Goal: Information Seeking & Learning: Find contact information

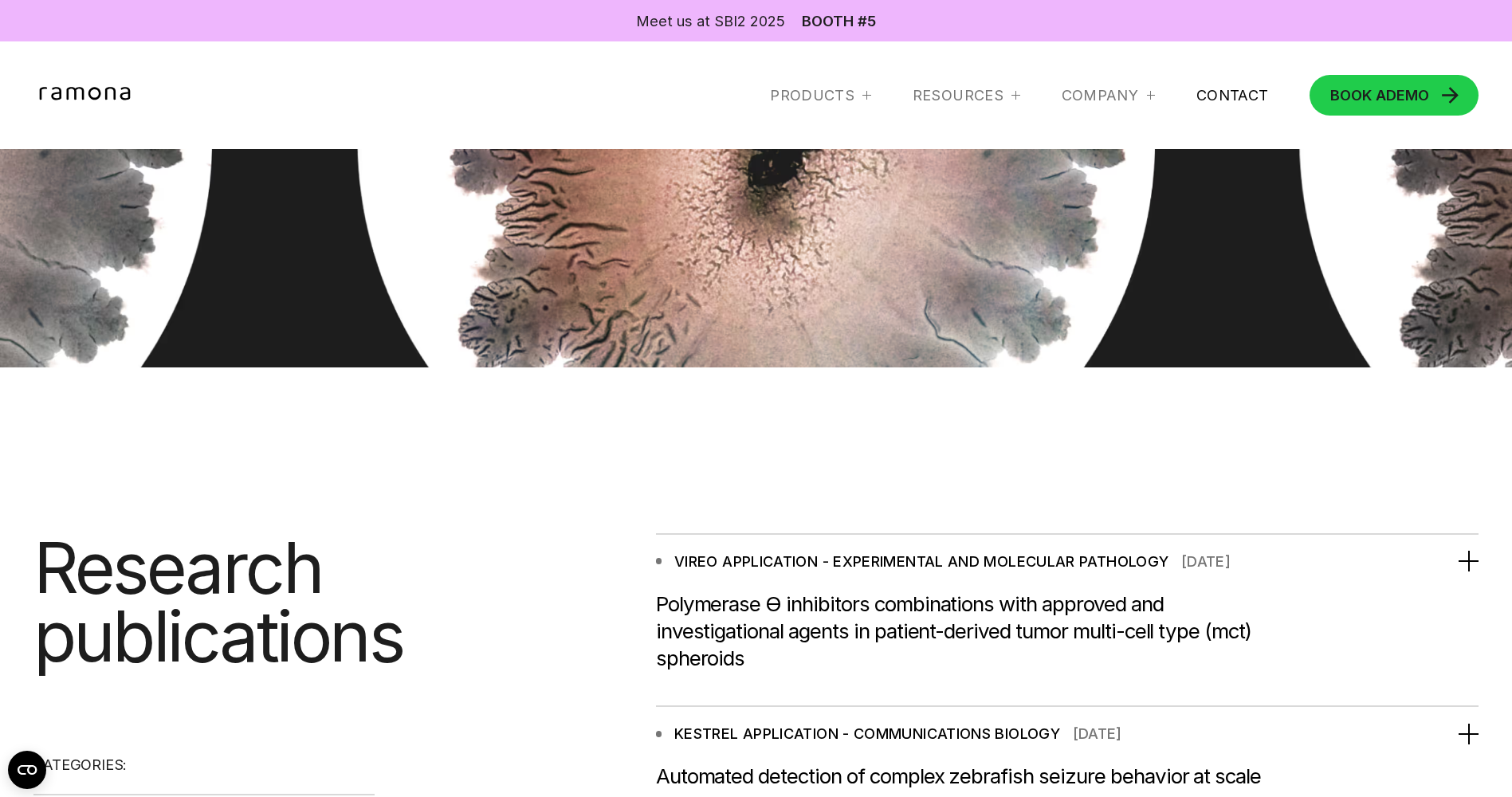
click at [1219, 103] on link "Contact" at bounding box center [1233, 96] width 73 height 19
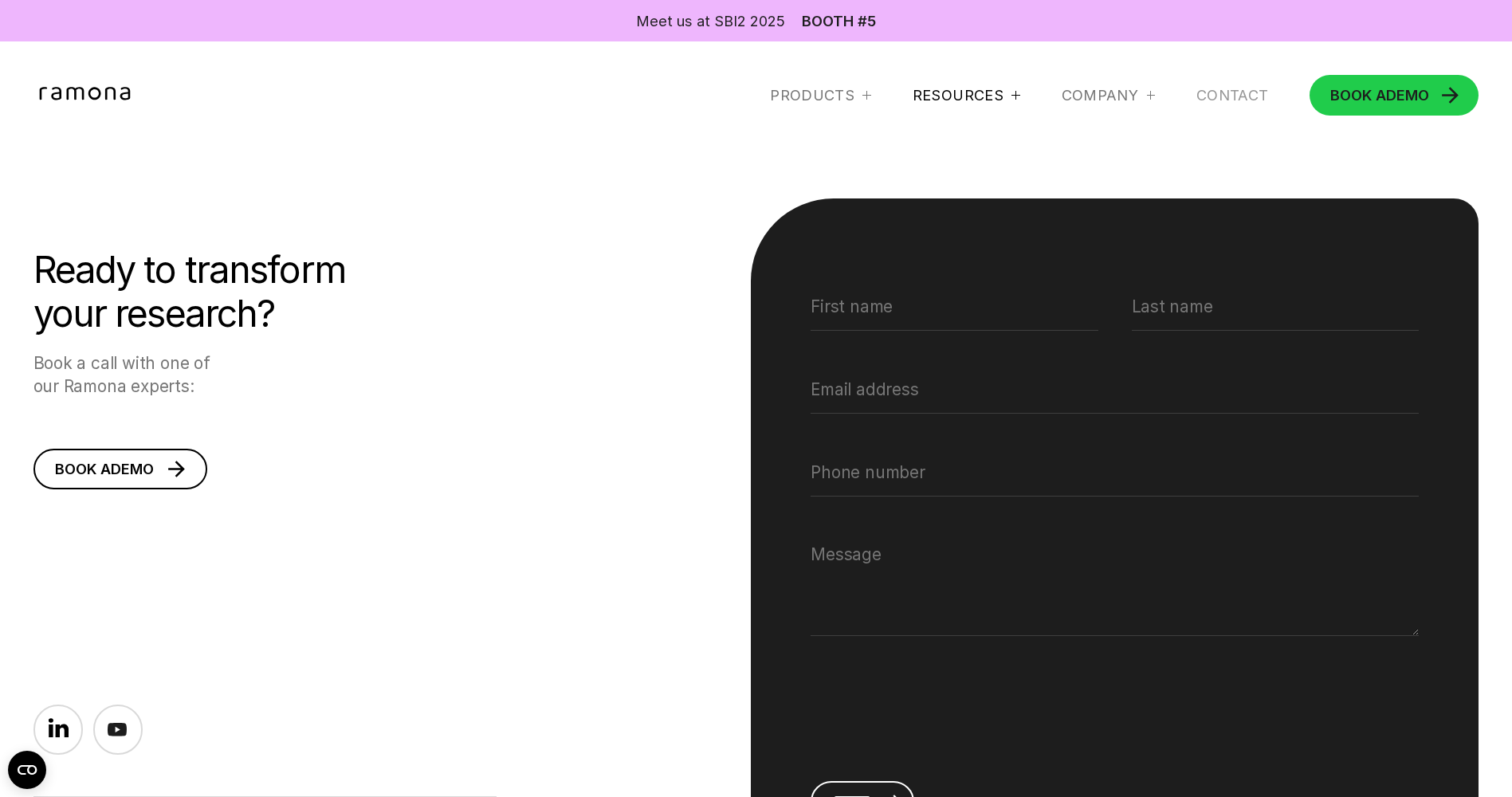
click at [1011, 98] on div at bounding box center [1016, 95] width 8 height 8
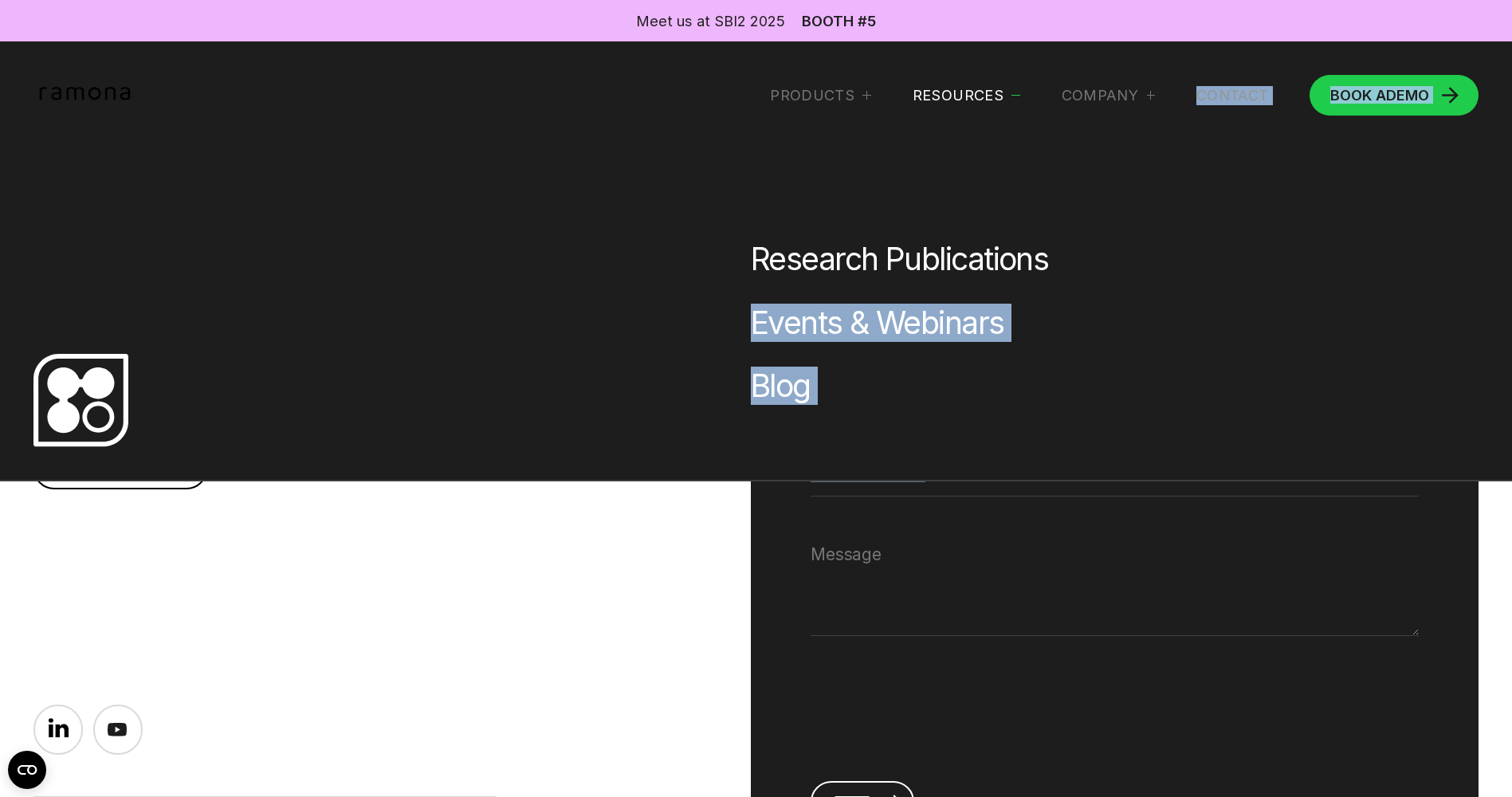
drag, startPoint x: 623, startPoint y: 543, endPoint x: 1064, endPoint y: 330, distance: 489.7
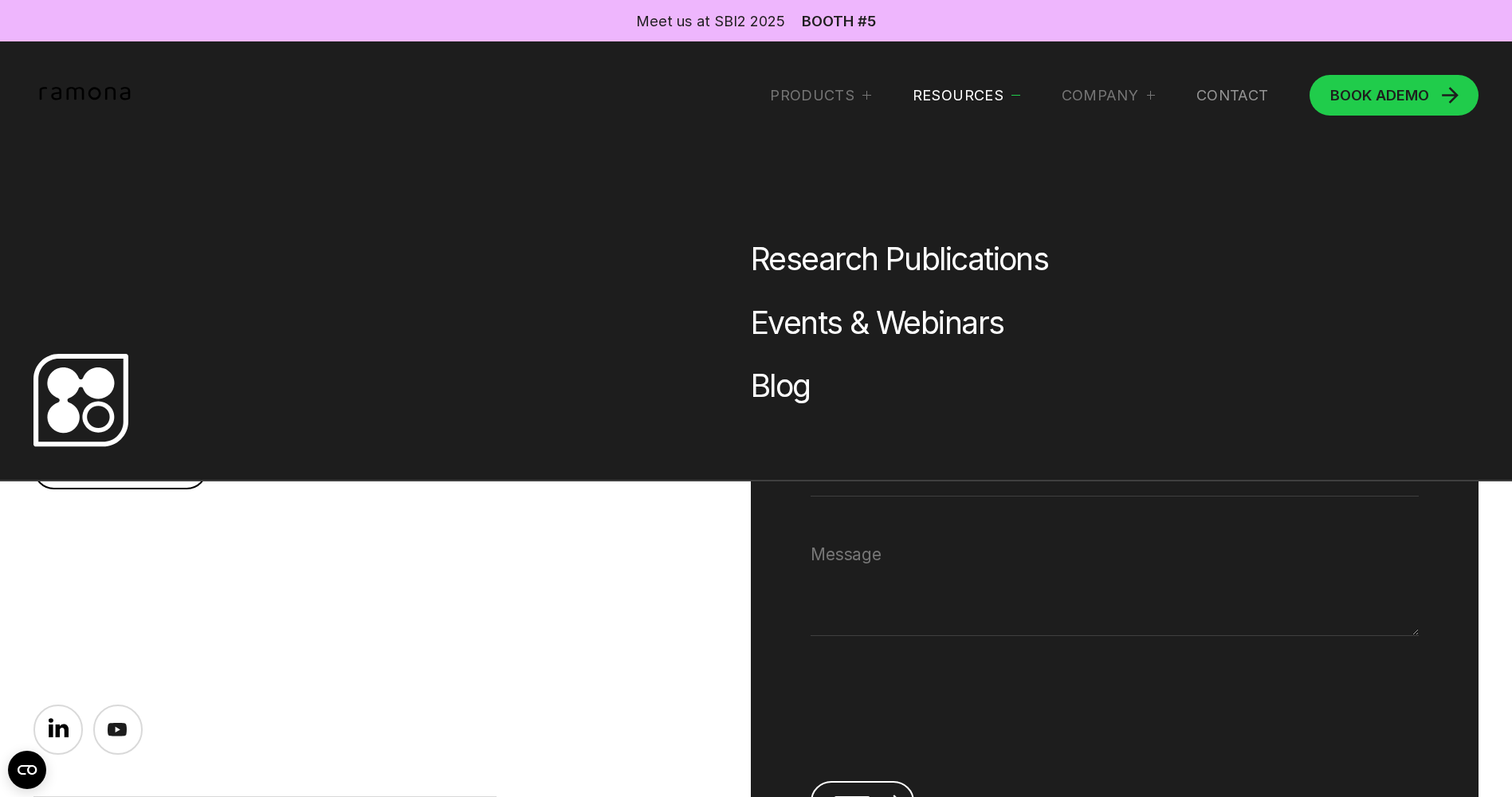
click at [522, 413] on div "Research Publications Events & Webinars Blog" at bounding box center [756, 261] width 1512 height 440
click at [922, 251] on link "Research Publications" at bounding box center [899, 259] width 297 height 38
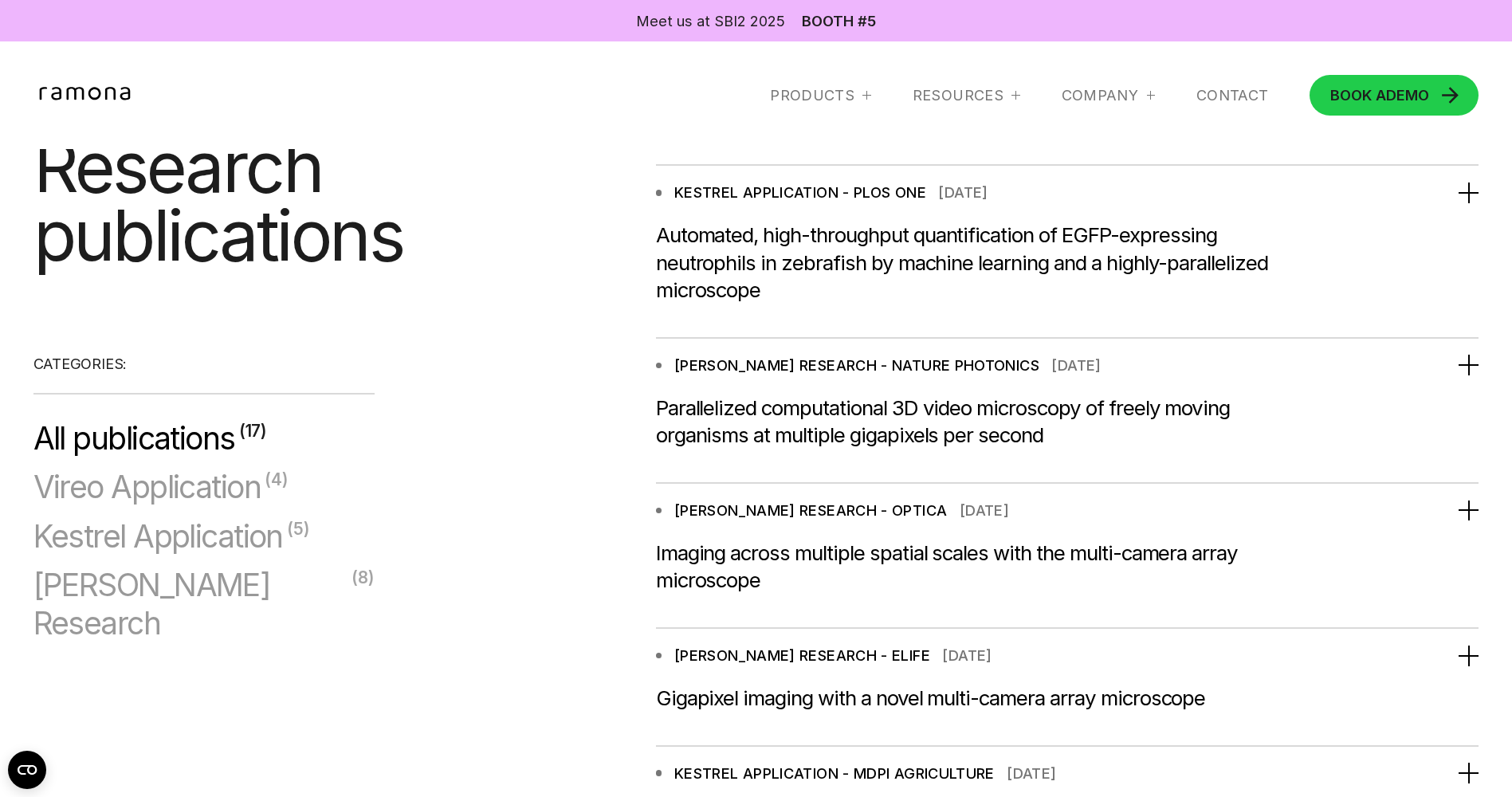
scroll to position [1993, 0]
click at [1113, 521] on div "RAMONA RESEARCH - OPTICA Feb 2023 Ramona Research" at bounding box center [1068, 510] width 824 height 21
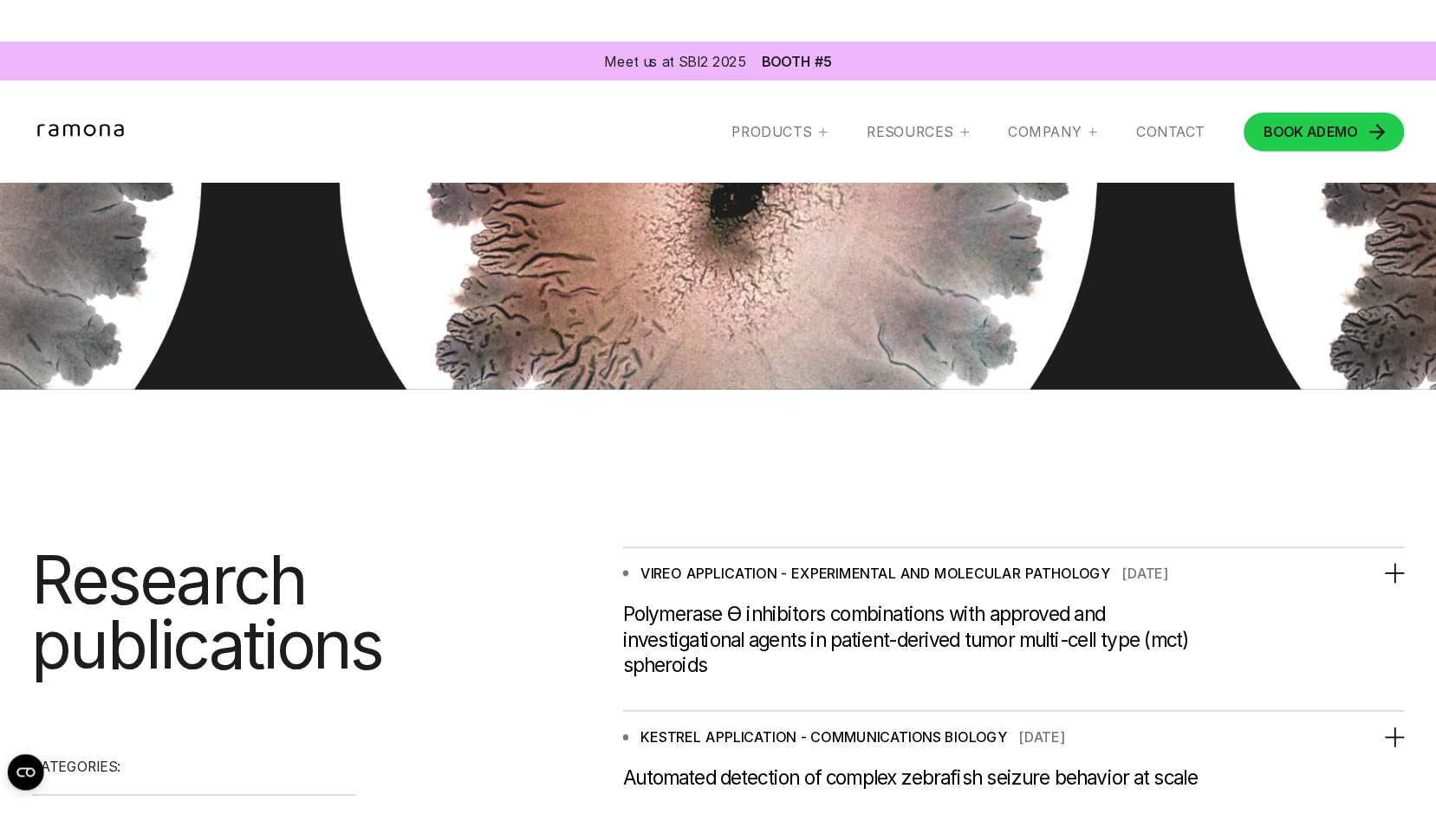
scroll to position [0, 0]
